Goal: Find specific page/section: Find specific page/section

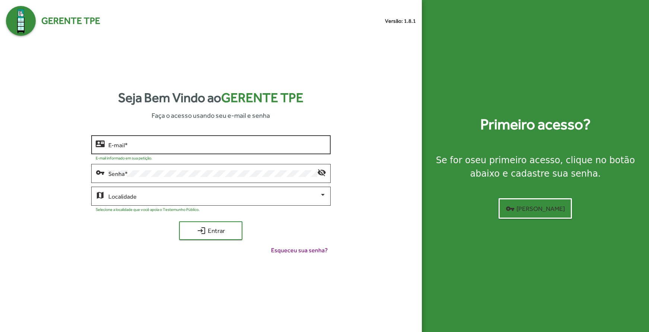
click at [137, 148] on input "E-mail *" at bounding box center [216, 144] width 217 height 7
type input "**********"
click at [179, 221] on button "login Entrar" at bounding box center [210, 230] width 63 height 19
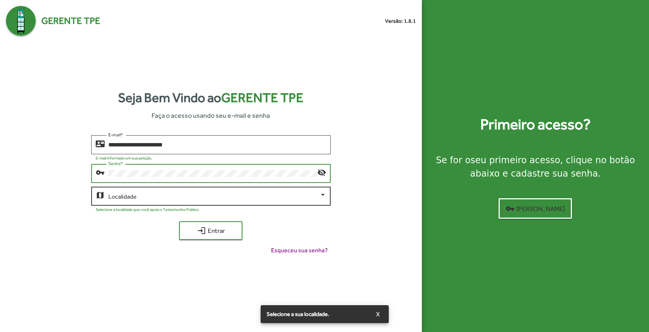
click at [145, 198] on span at bounding box center [213, 196] width 211 height 7
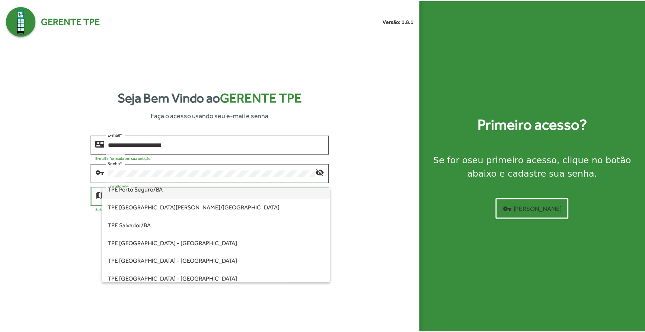
scroll to position [174, 0]
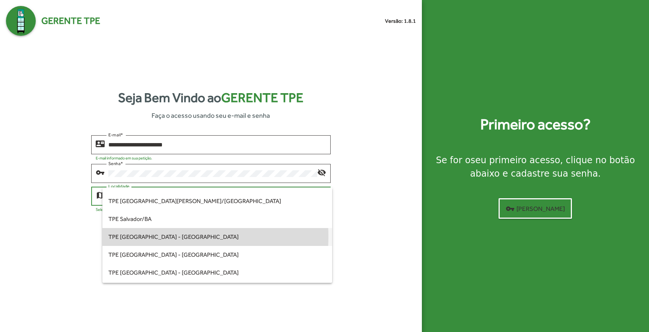
click at [154, 236] on span "TPE [GEOGRAPHIC_DATA] - [GEOGRAPHIC_DATA]" at bounding box center [216, 237] width 217 height 18
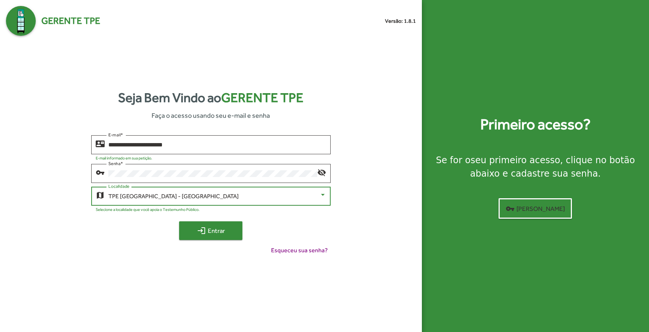
click at [208, 234] on span "login Entrar" at bounding box center [211, 230] width 50 height 13
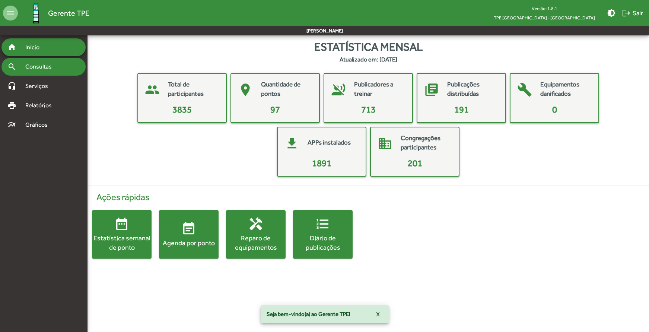
click at [36, 64] on span "Consultas" at bounding box center [41, 66] width 41 height 9
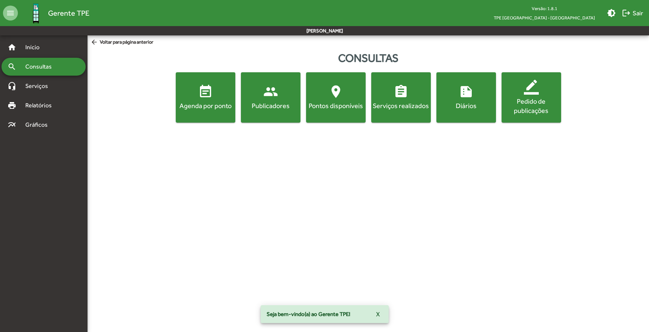
click at [205, 104] on div "Agenda por ponto" at bounding box center [205, 105] width 57 height 9
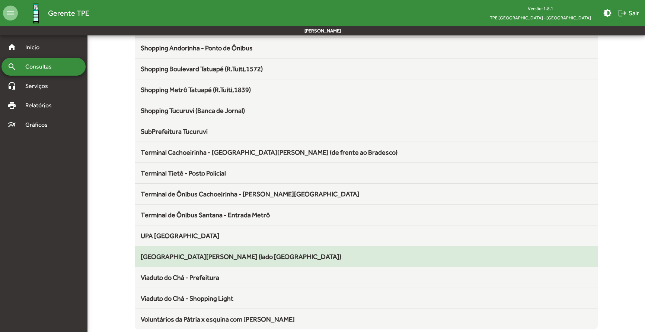
scroll to position [749, 0]
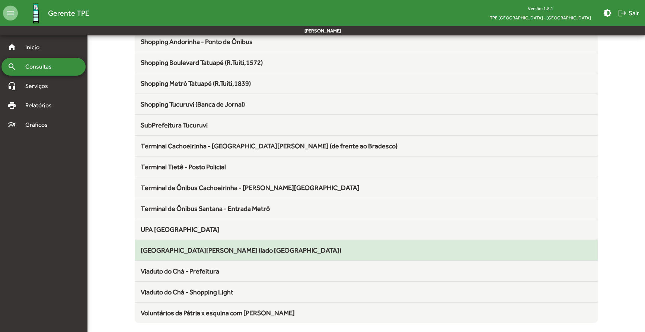
click at [183, 247] on span "[GEOGRAPHIC_DATA][PERSON_NAME] (lado [GEOGRAPHIC_DATA])" at bounding box center [241, 250] width 201 height 8
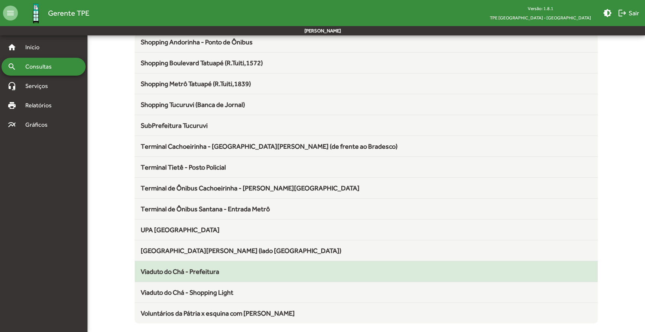
scroll to position [749, 0]
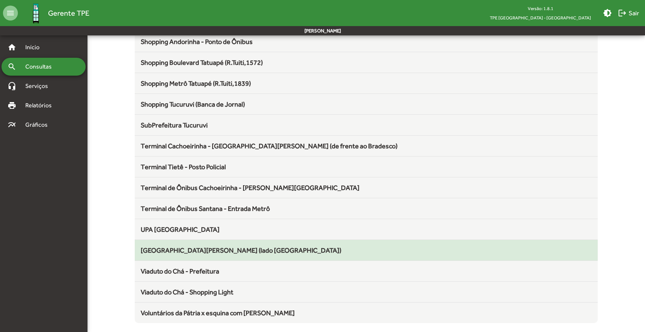
click at [210, 250] on span "[GEOGRAPHIC_DATA][PERSON_NAME] (lado [GEOGRAPHIC_DATA])" at bounding box center [241, 250] width 201 height 8
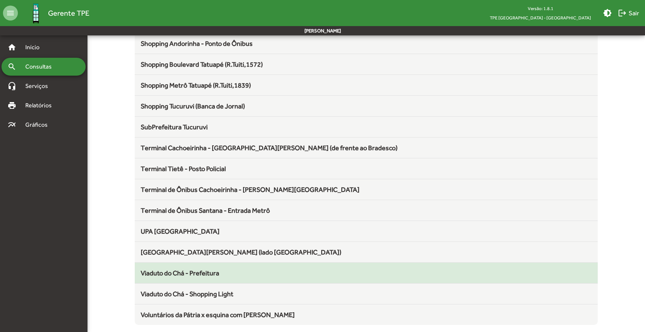
scroll to position [749, 0]
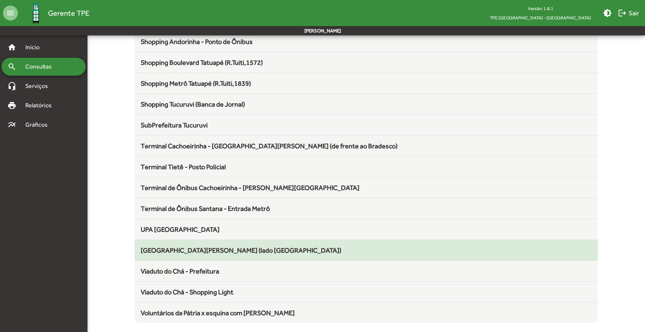
click at [209, 245] on div "[GEOGRAPHIC_DATA][PERSON_NAME] (lado [GEOGRAPHIC_DATA])" at bounding box center [366, 250] width 451 height 10
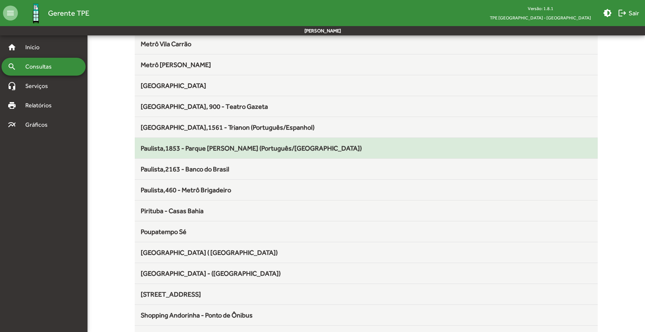
scroll to position [496, 0]
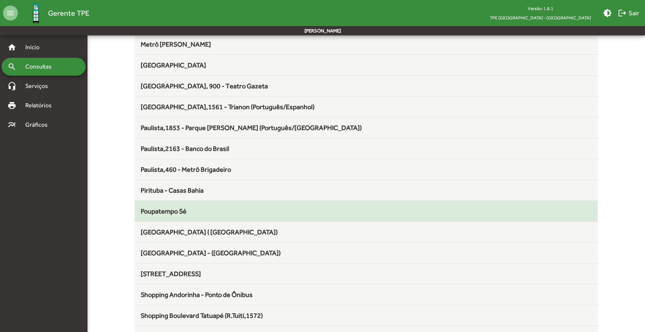
click at [174, 213] on span "Poupatempo Sé" at bounding box center [164, 211] width 46 height 8
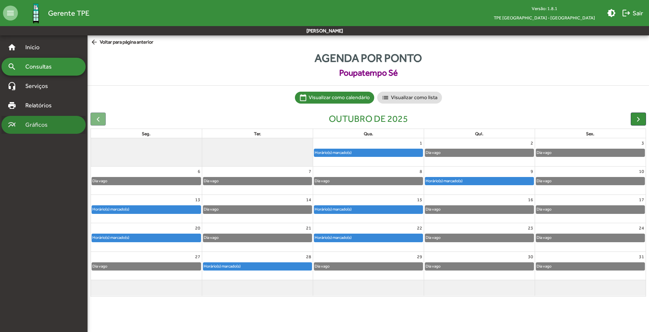
click at [50, 127] on span "Gráficos" at bounding box center [39, 124] width 37 height 9
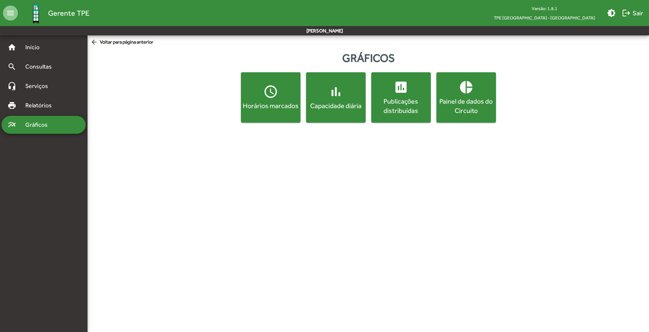
click at [338, 92] on mat-icon "bar_chart" at bounding box center [335, 91] width 15 height 15
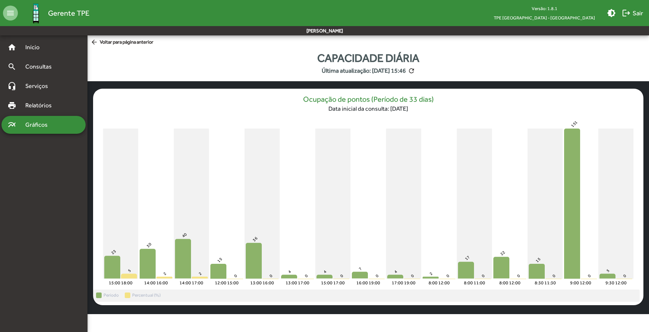
click at [110, 44] on span "arrow_back Voltar para página anterior" at bounding box center [121, 42] width 63 height 8
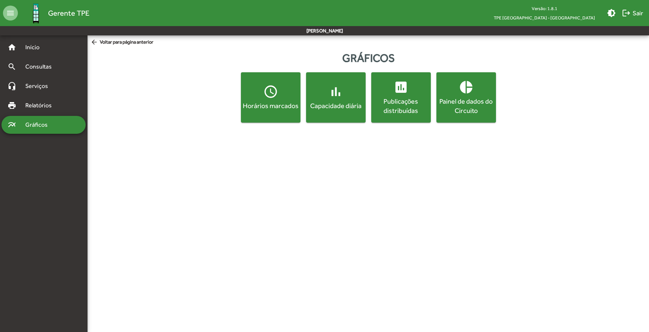
click at [251, 100] on span "access_time Horários marcados" at bounding box center [270, 97] width 57 height 26
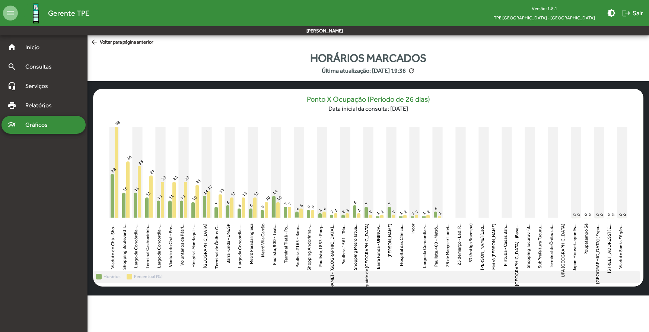
click at [446, 234] on text "25 de Março c/ Ladei..." at bounding box center [447, 244] width 5 height 43
click at [117, 41] on span "arrow_back Voltar para página anterior" at bounding box center [121, 42] width 63 height 8
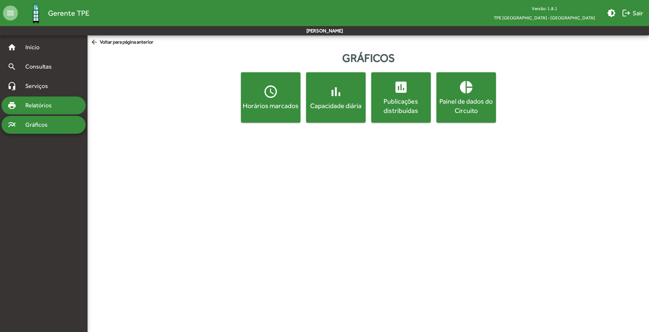
click at [46, 106] on span "Relatórios" at bounding box center [41, 105] width 41 height 9
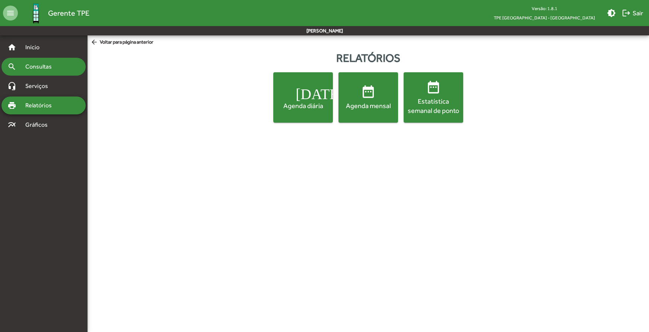
click at [30, 64] on span "Consultas" at bounding box center [41, 66] width 41 height 9
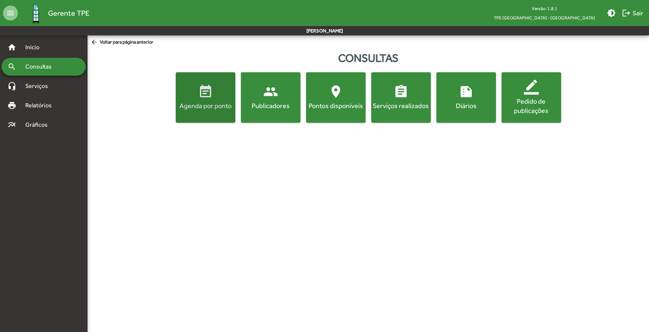
click at [203, 107] on div "Agenda por ponto" at bounding box center [205, 105] width 57 height 9
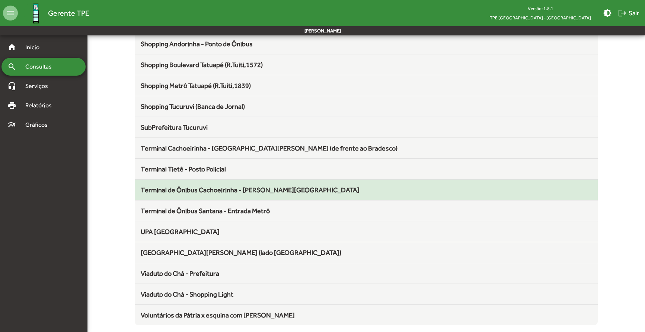
scroll to position [749, 0]
